Goal: Task Accomplishment & Management: Manage account settings

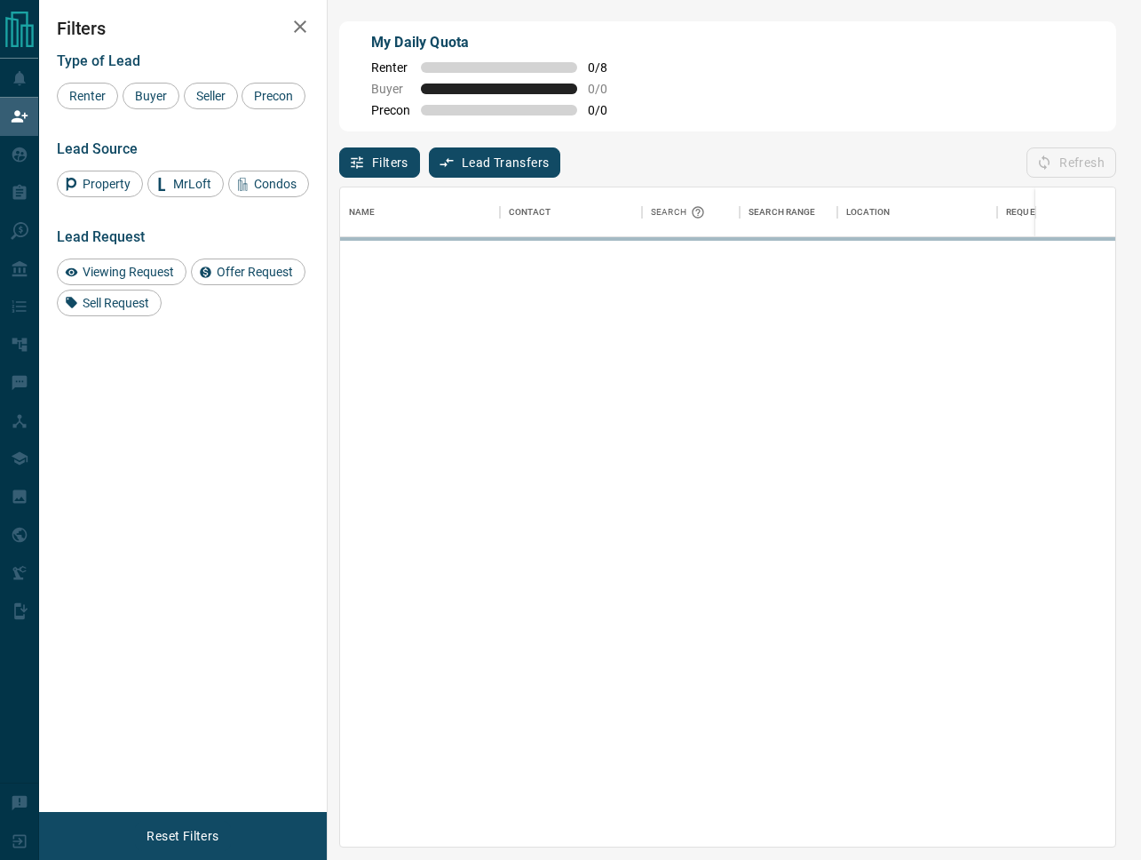
scroll to position [1, 1]
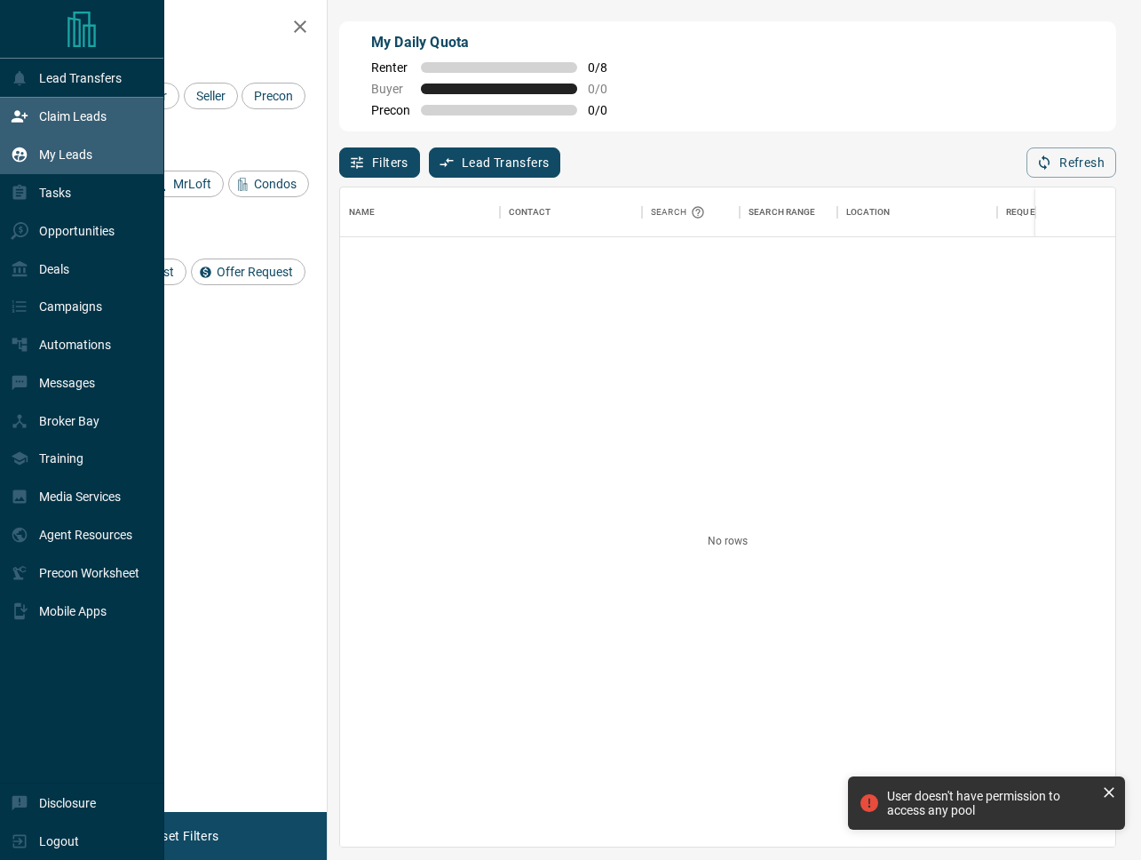
click at [61, 154] on p "My Leads" at bounding box center [65, 154] width 53 height 14
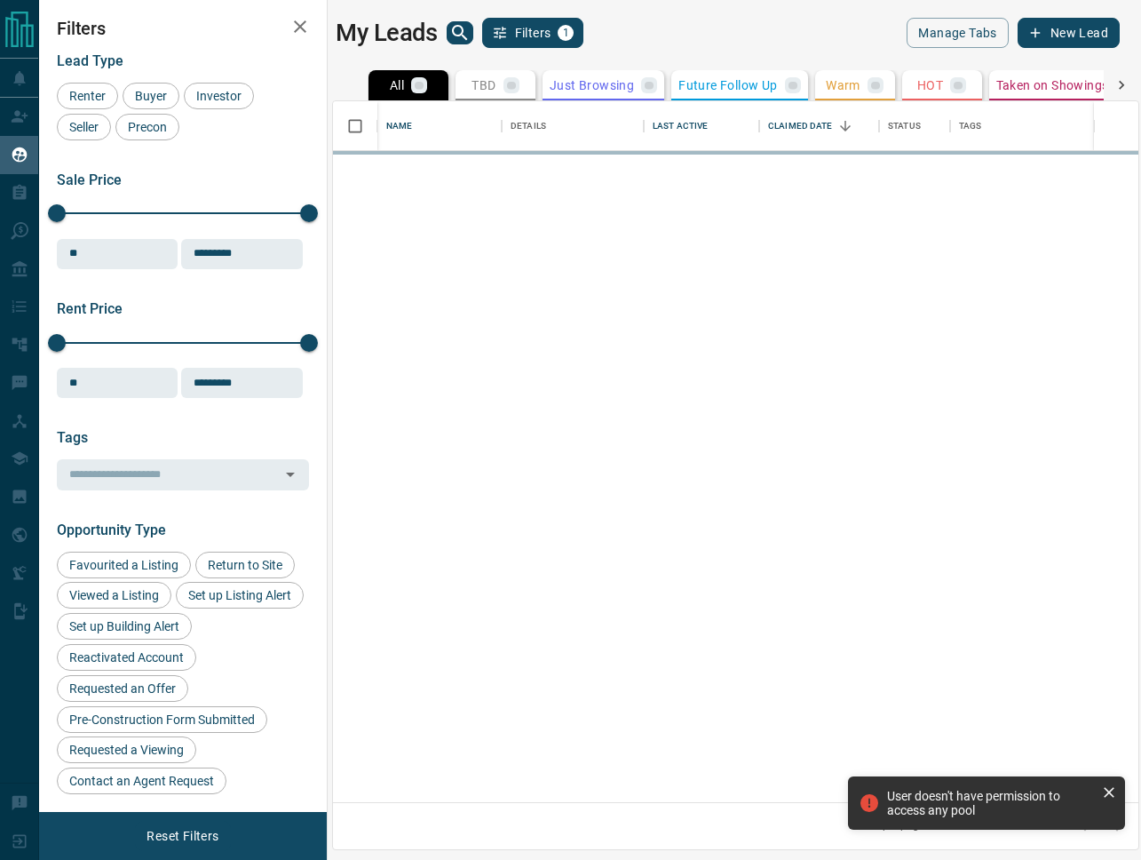
scroll to position [701, 805]
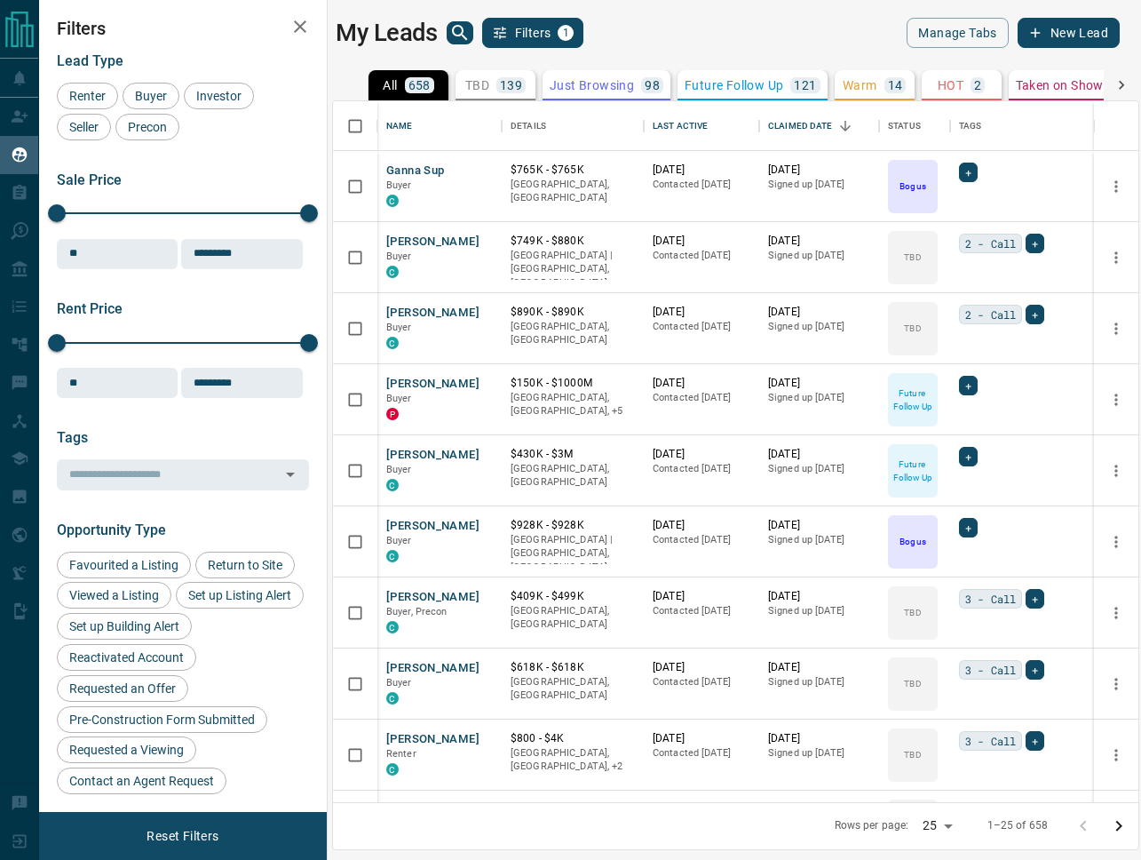
click at [1124, 85] on icon at bounding box center [1122, 85] width 18 height 18
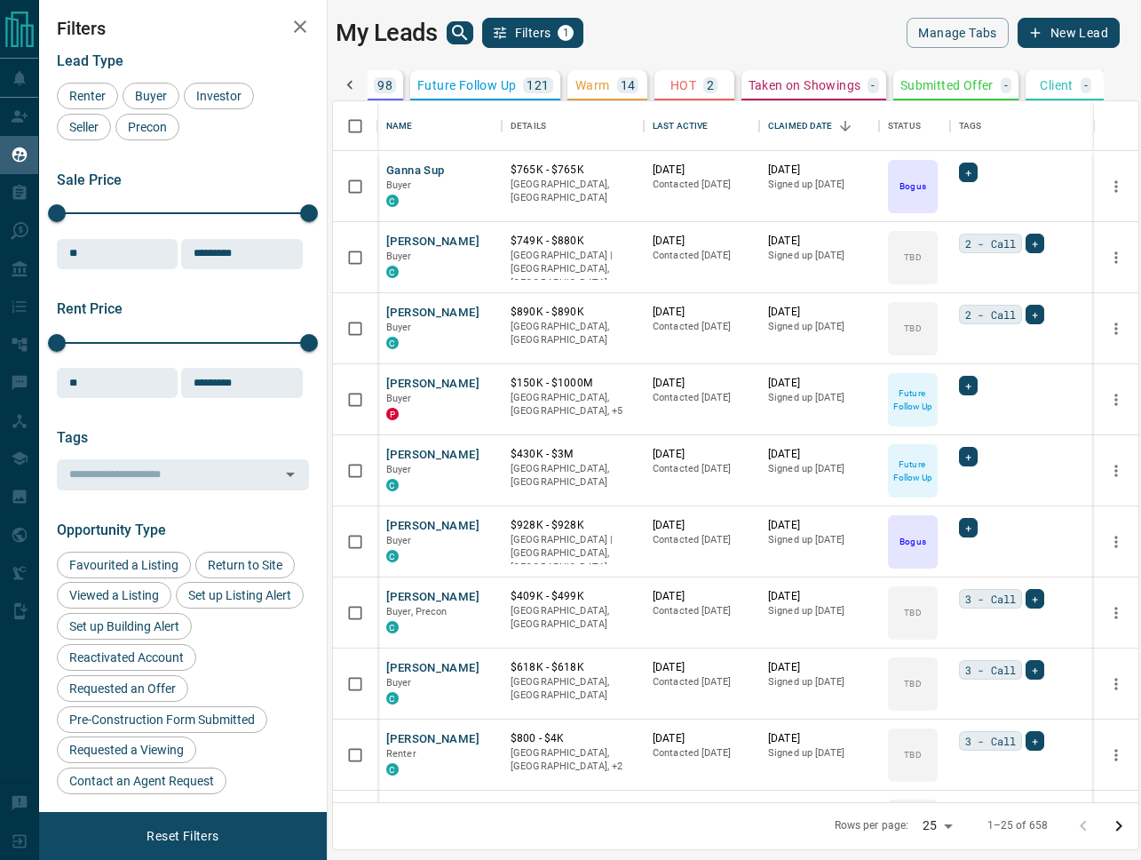
click at [1124, 85] on div "All 658 TBD 139 Do Not Contact - Not Responsive 181 Bogus 102 Just Browsing 98 …" at bounding box center [735, 85] width 807 height 30
click at [346, 83] on icon at bounding box center [350, 85] width 18 height 18
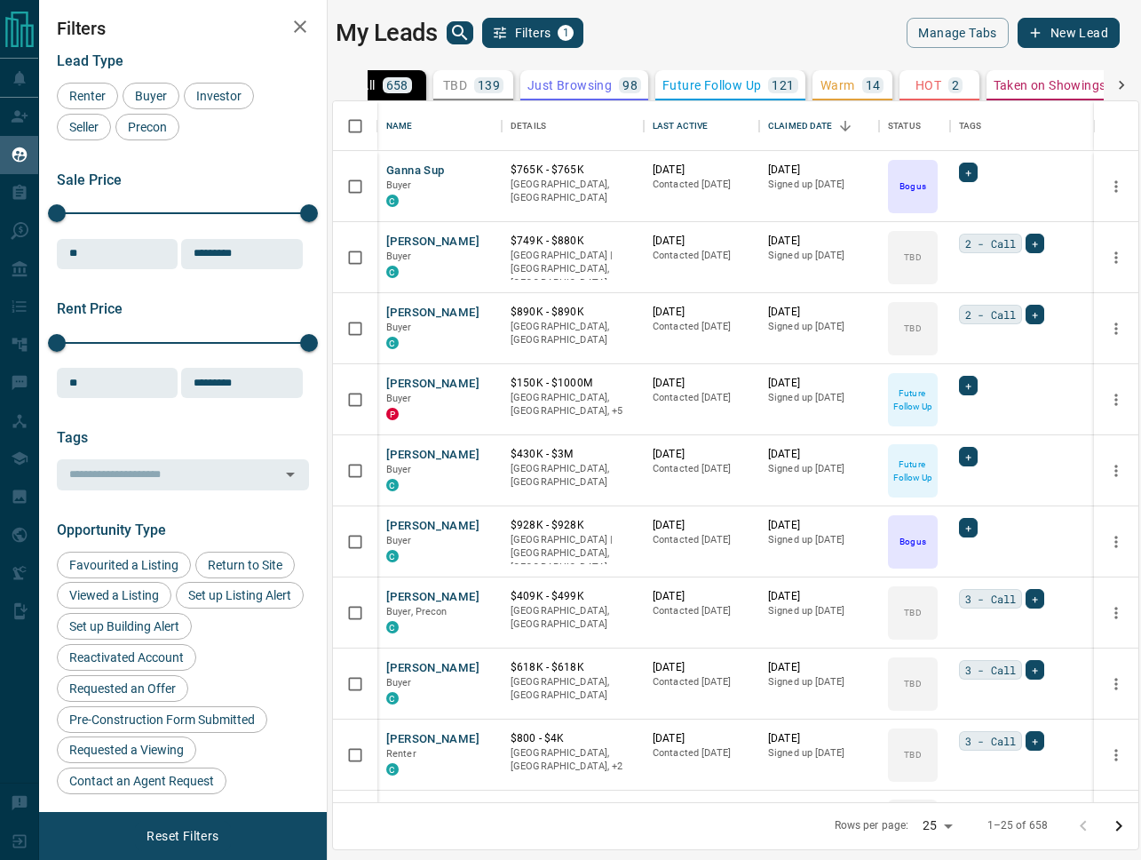
scroll to position [0, 0]
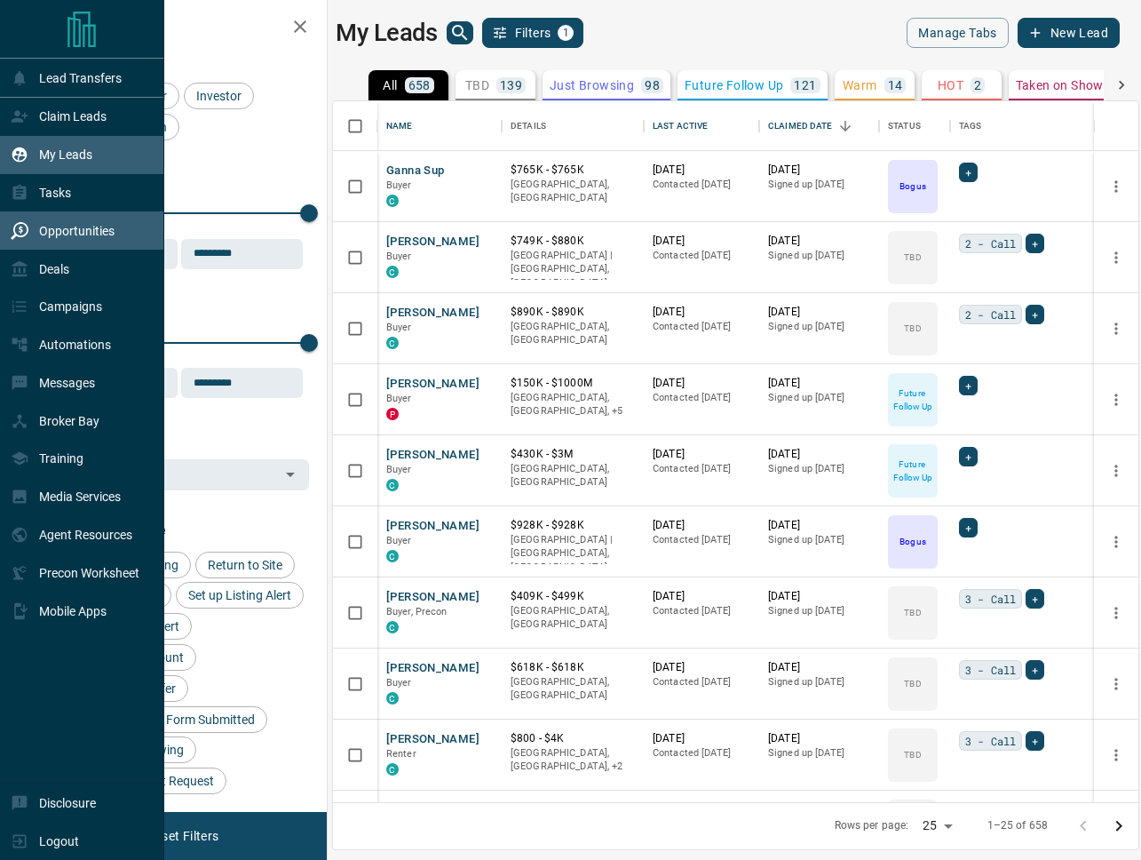
click at [54, 226] on p "Opportunities" at bounding box center [76, 231] width 75 height 14
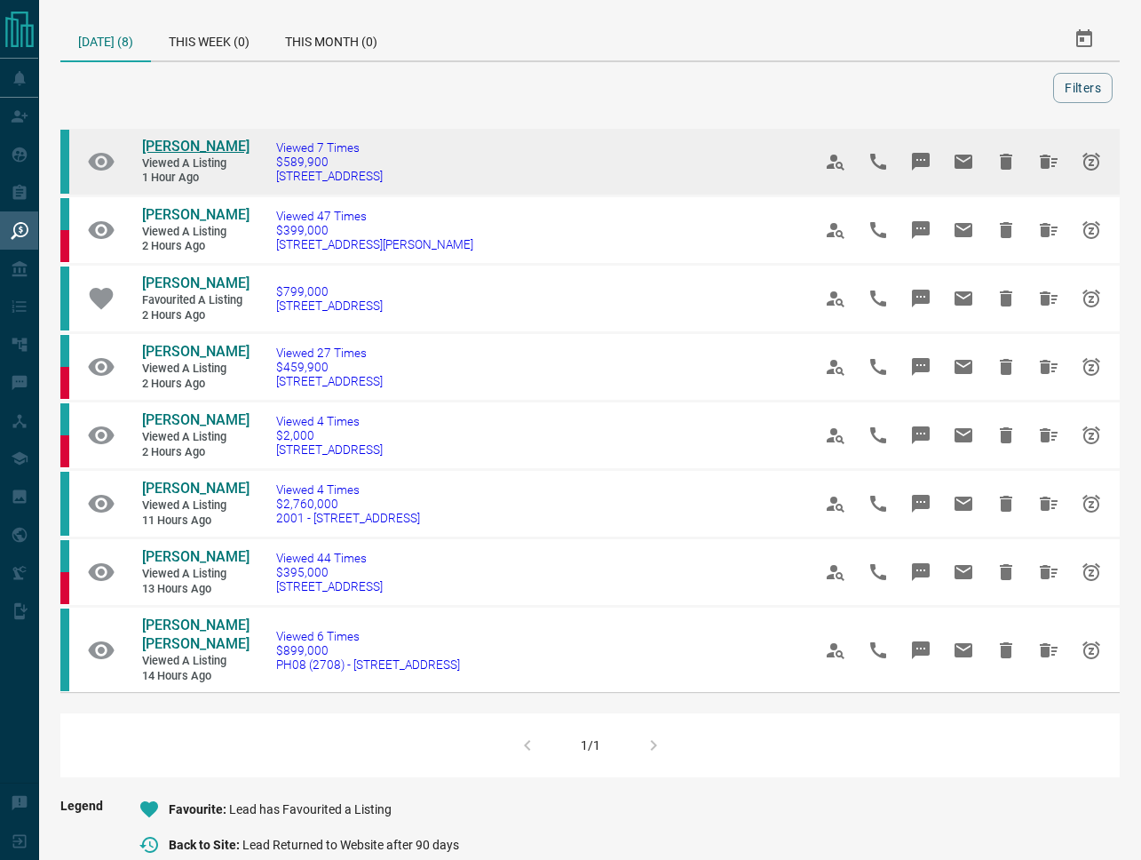
click at [187, 146] on span "[PERSON_NAME]" at bounding box center [195, 146] width 107 height 17
click at [1050, 167] on icon "Hide All from Fatana Shah" at bounding box center [1048, 161] width 21 height 21
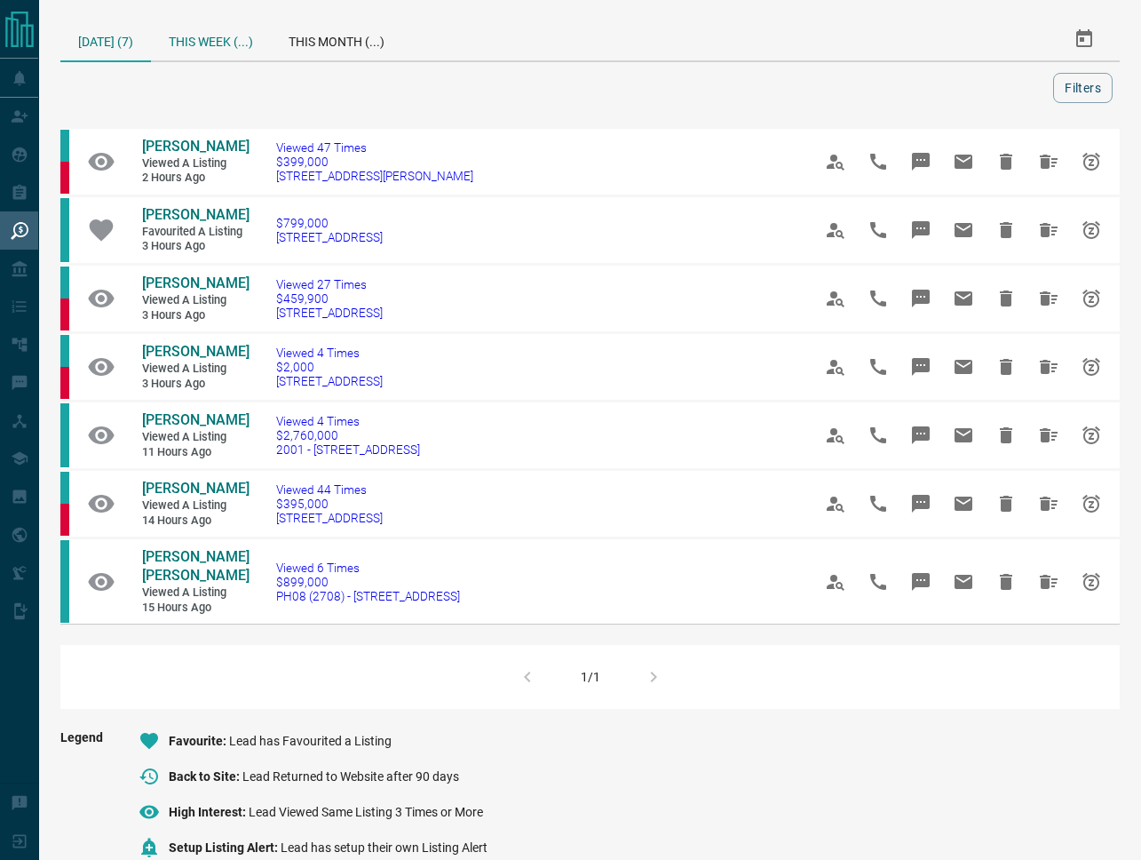
click at [194, 46] on div "This Week (...)" at bounding box center [211, 39] width 120 height 43
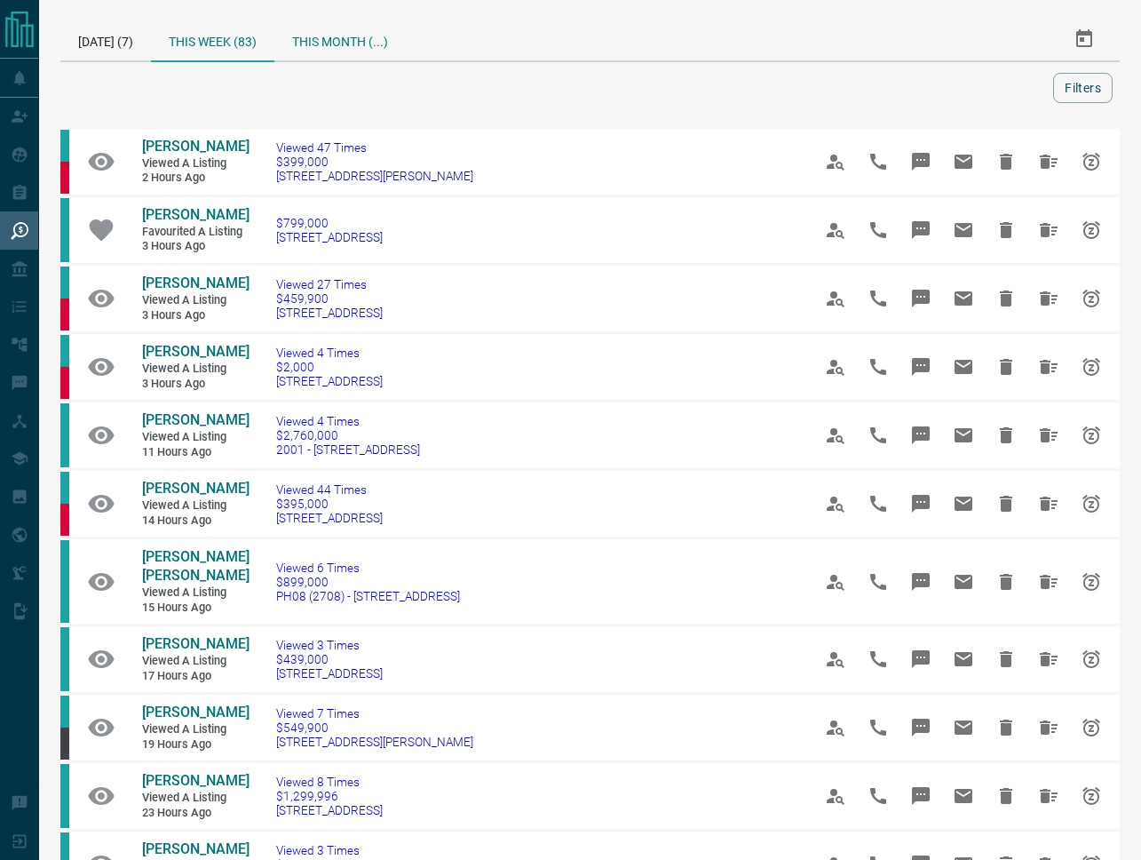
click at [316, 41] on div "This Month (...)" at bounding box center [339, 39] width 131 height 43
click at [130, 54] on div "[DATE] (7)" at bounding box center [105, 39] width 91 height 43
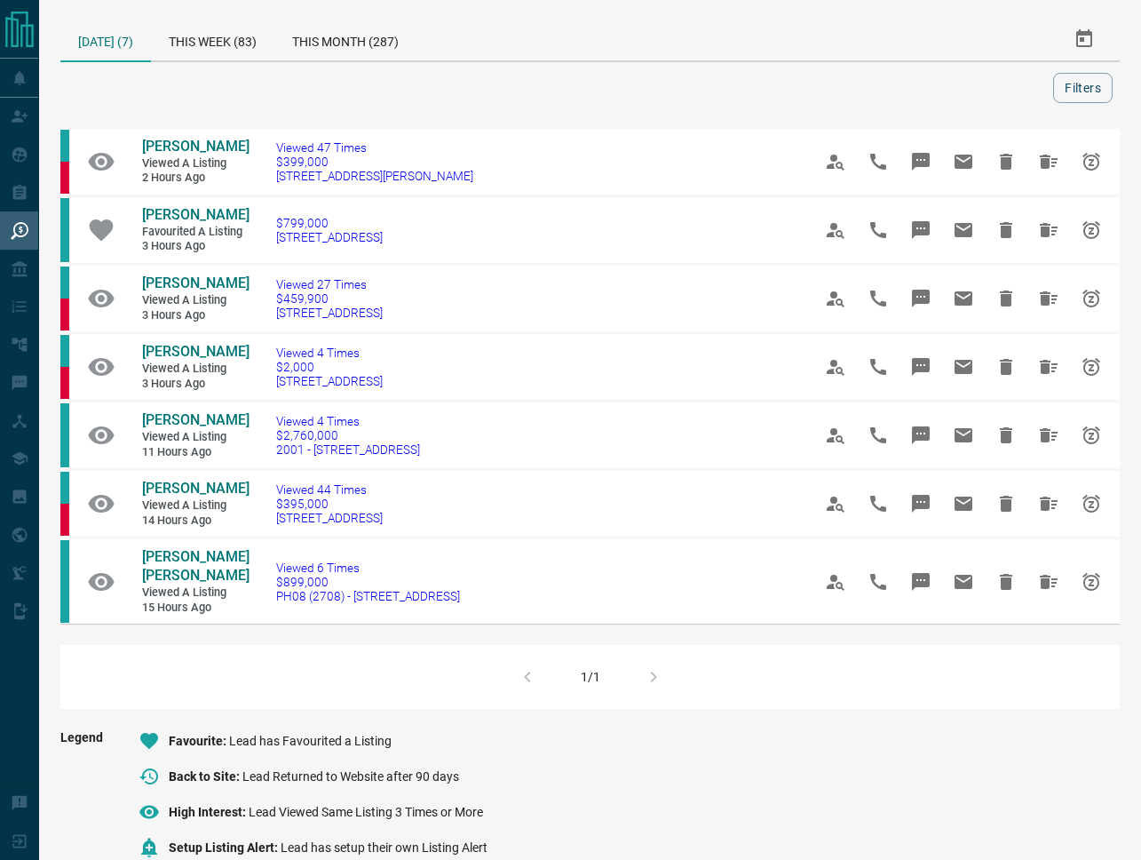
click at [119, 45] on div "[DATE] (7)" at bounding box center [105, 40] width 91 height 44
